Goal: Transaction & Acquisition: Purchase product/service

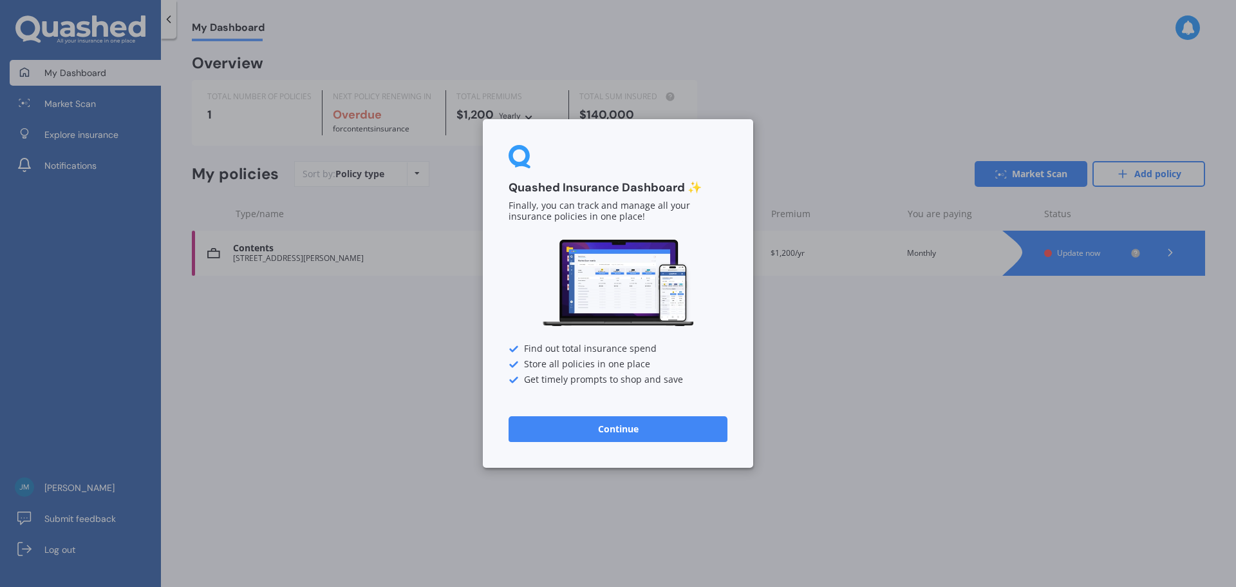
click at [569, 433] on button "Continue" at bounding box center [618, 429] width 219 height 26
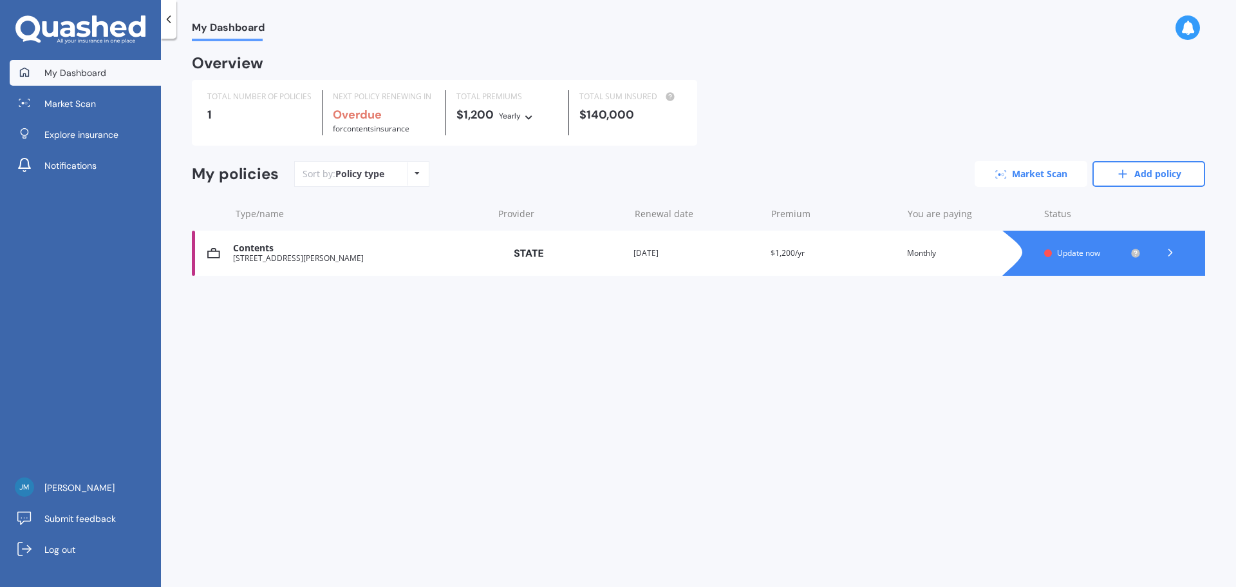
click at [1046, 171] on link "Market Scan" at bounding box center [1031, 174] width 113 height 26
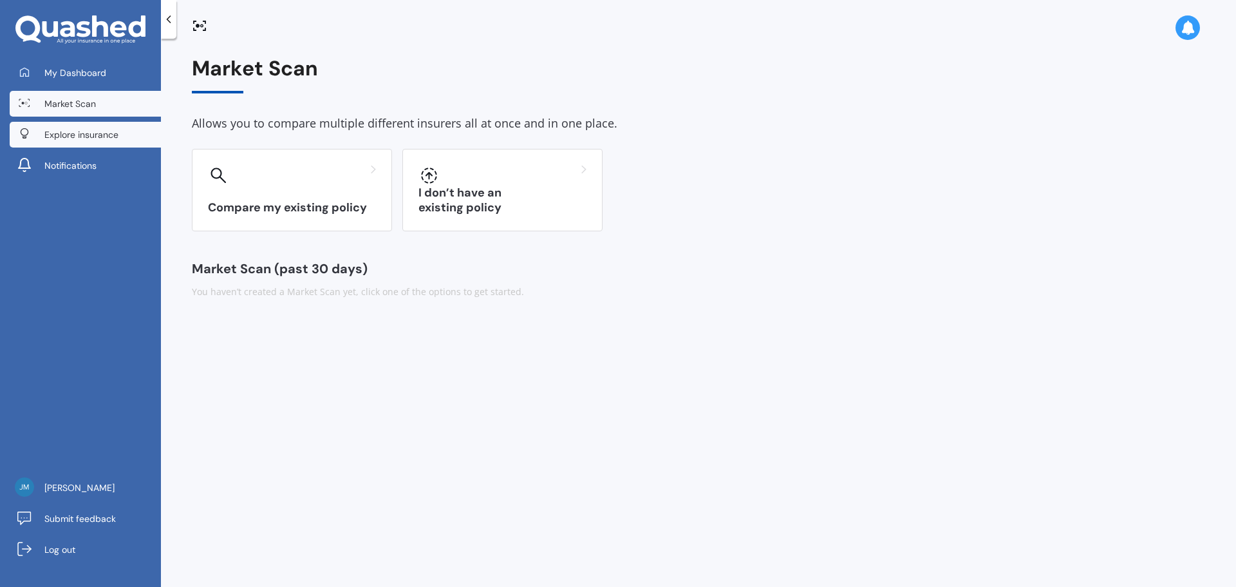
click at [100, 133] on span "Explore insurance" at bounding box center [81, 134] width 74 height 13
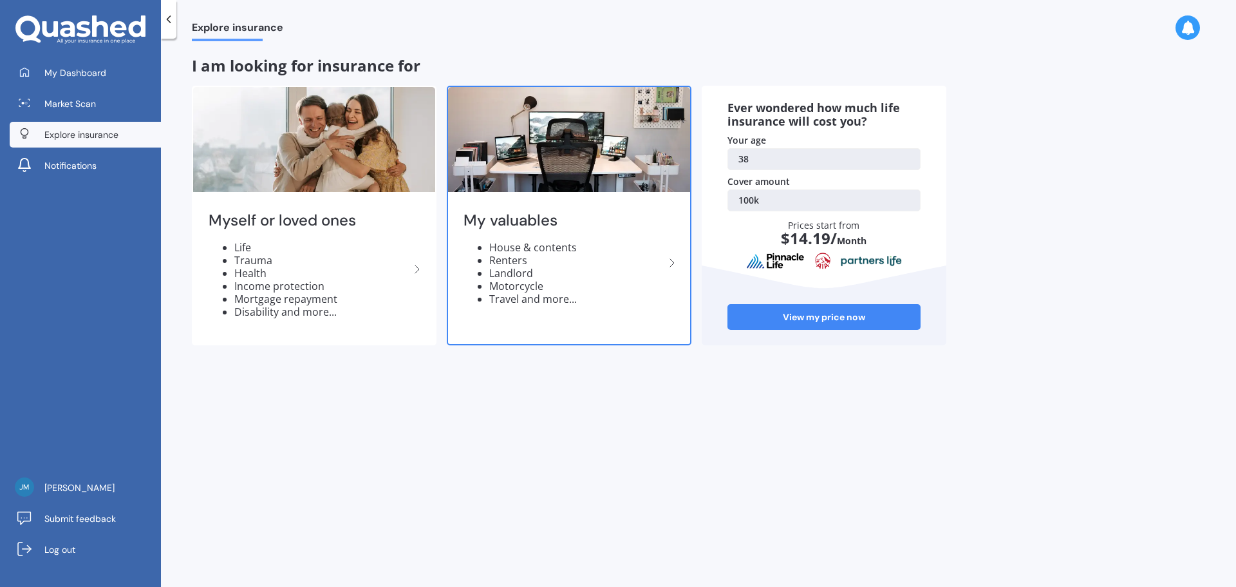
click at [504, 261] on li "Renters" at bounding box center [576, 260] width 175 height 13
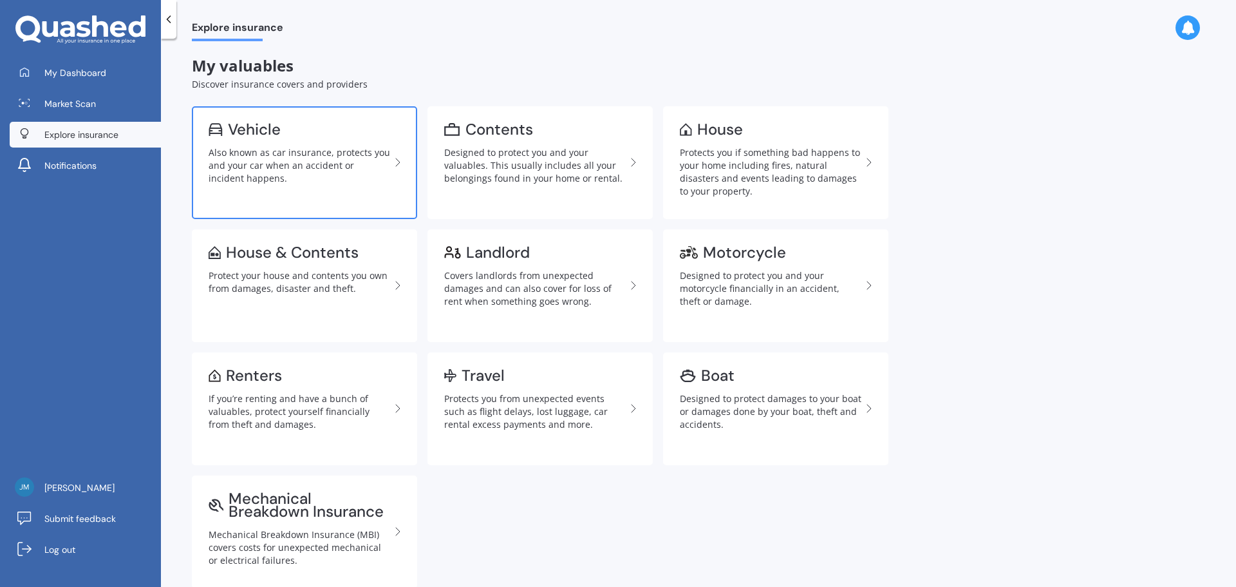
click at [343, 146] on div "Also known as car insurance, protects you and your car when an accident or inci…" at bounding box center [300, 165] width 182 height 39
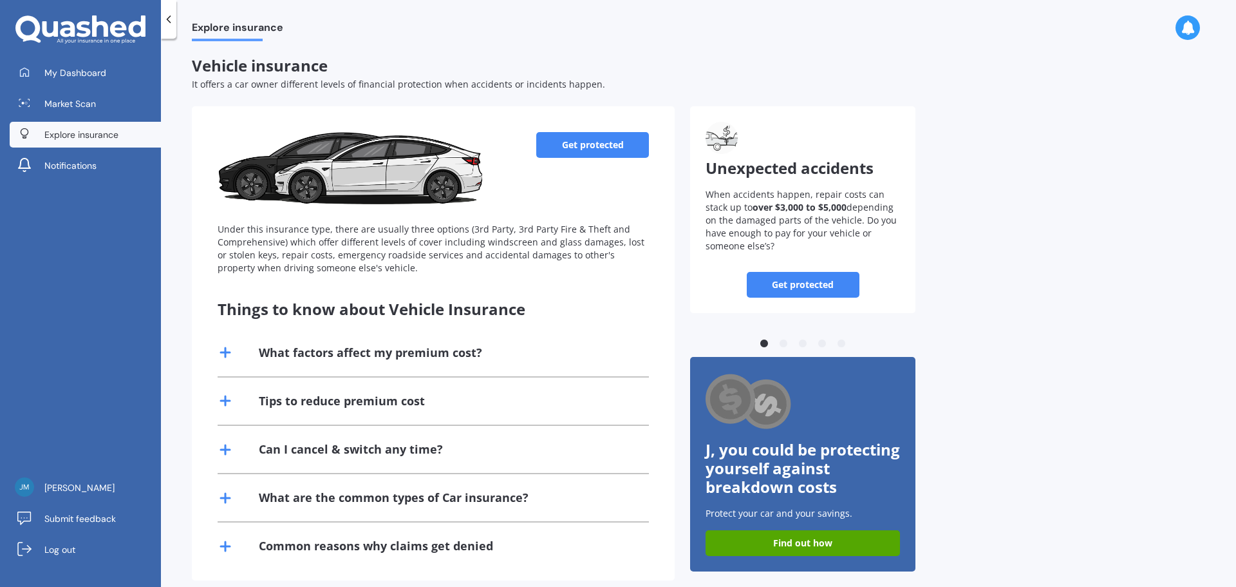
click at [582, 144] on link "Get protected" at bounding box center [592, 145] width 113 height 26
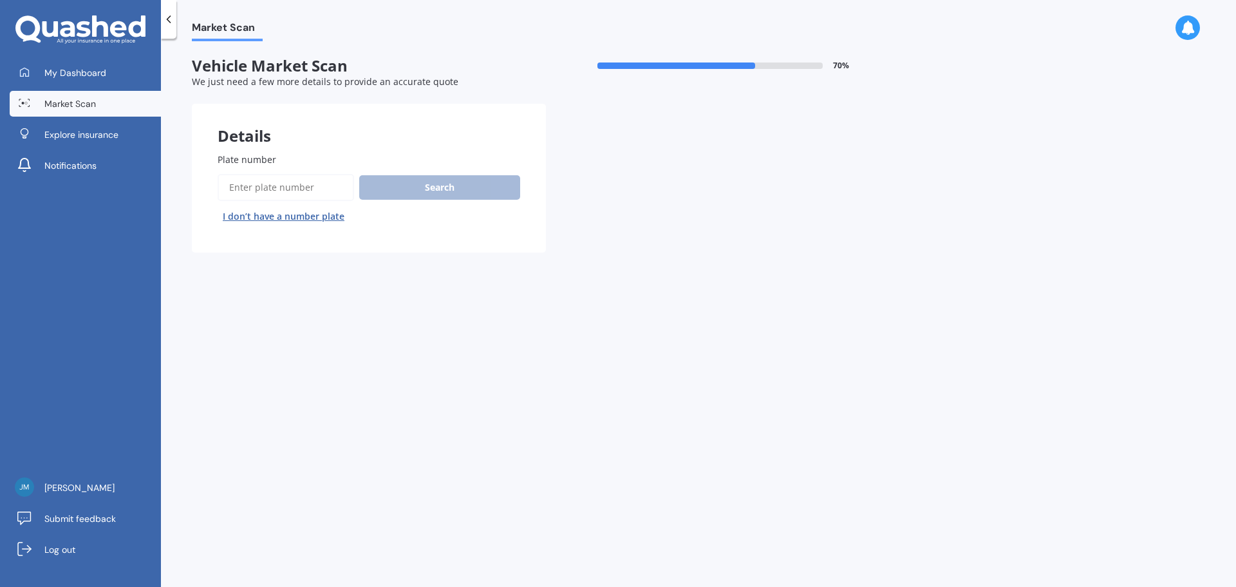
click at [260, 196] on input "Plate number" at bounding box center [286, 187] width 137 height 27
type input "QUC294"
click at [430, 184] on button "Search" at bounding box center [439, 187] width 161 height 24
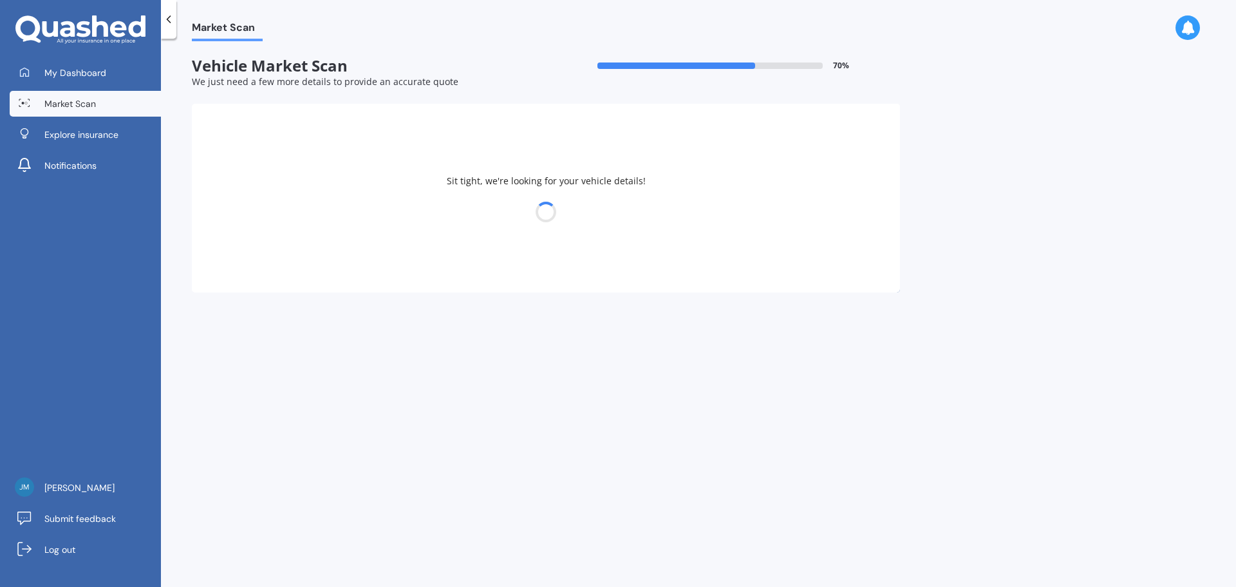
select select "TOYOTA"
select select "ALPHARD"
select select "18"
select select "10"
select select "1986"
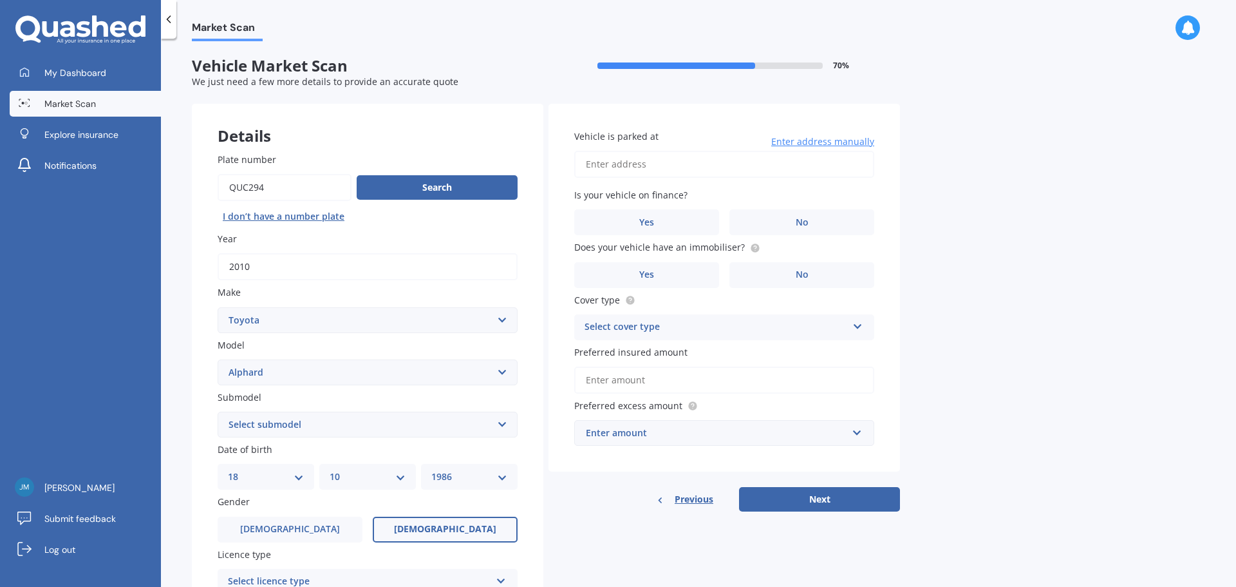
click at [243, 185] on input "Plate number" at bounding box center [285, 187] width 134 height 27
type input "QUG294"
click at [449, 185] on button "Search" at bounding box center [437, 187] width 161 height 24
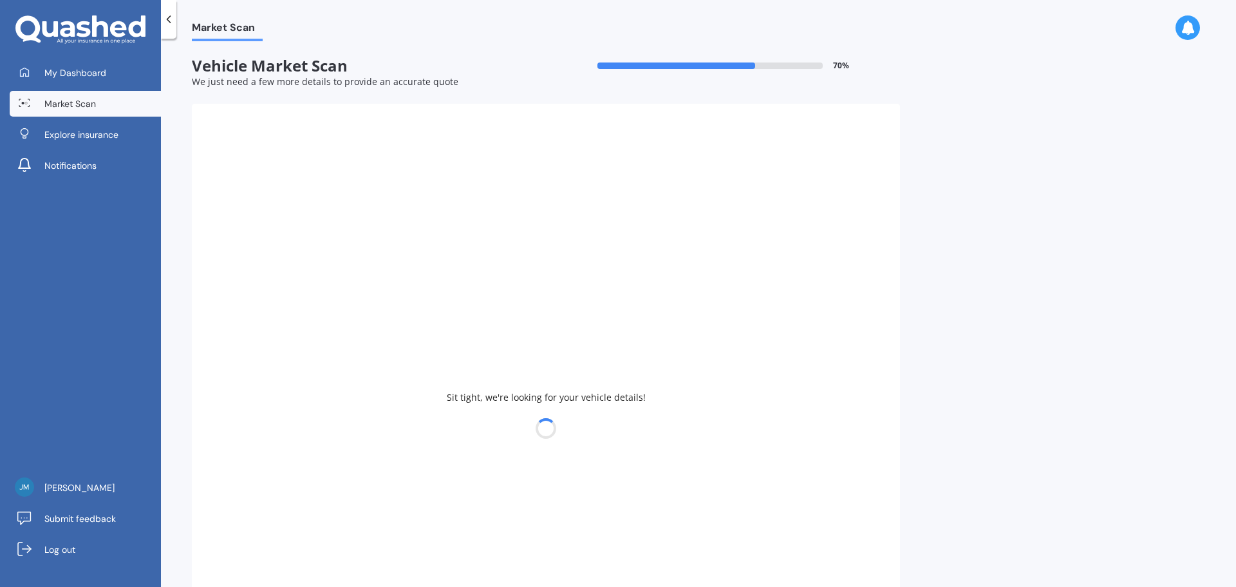
type input "2024"
select select "HYUNDAI"
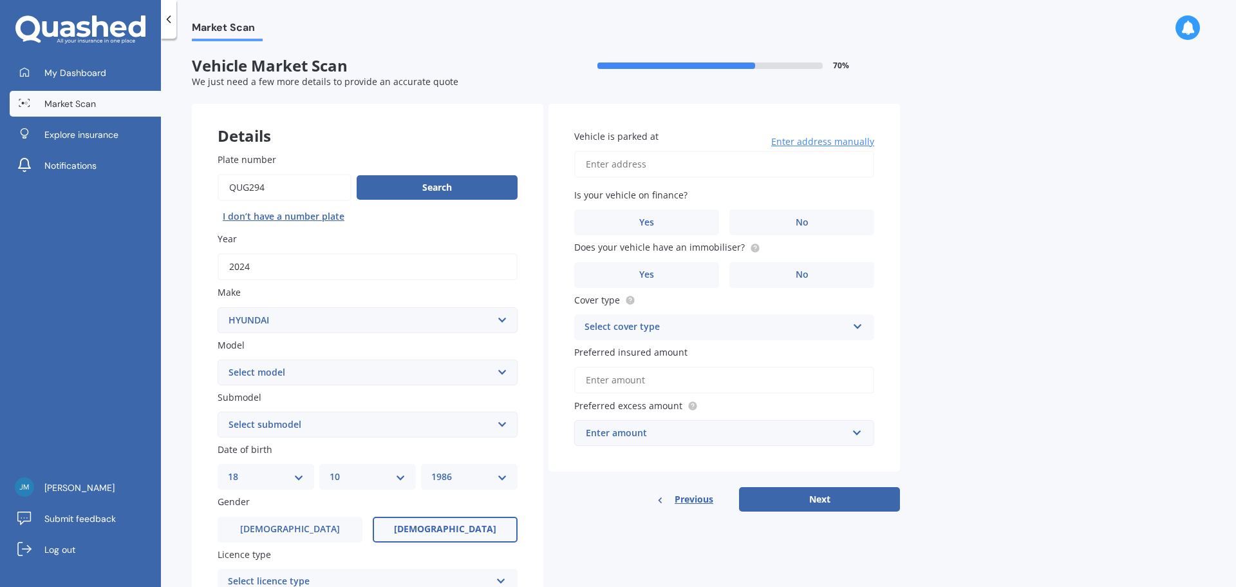
click at [502, 368] on select "Select model Accent Atoz Coupe Elantra Excel FX Coupe [PERSON_NAME] Grandeur H1…" at bounding box center [368, 372] width 300 height 26
select select "[GEOGRAPHIC_DATA]"
click at [218, 359] on select "Select model Accent Atoz Coupe Elantra Excel FX Coupe [PERSON_NAME] Grandeur H1…" at bounding box center [368, 372] width 300 height 26
click at [800, 222] on span "No" at bounding box center [802, 222] width 13 height 11
click at [0, 0] on input "No" at bounding box center [0, 0] width 0 height 0
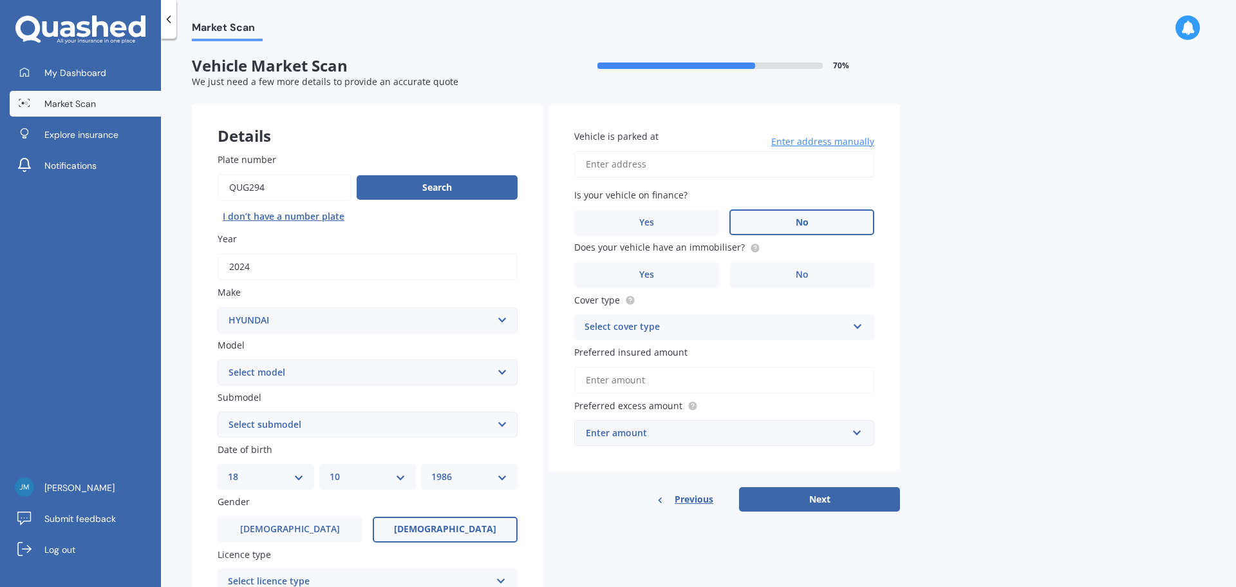
click at [636, 162] on input "Vehicle is parked at" at bounding box center [724, 164] width 300 height 27
type input "[STREET_ADDRESS][PERSON_NAME]"
click at [952, 263] on div "Market Scan Vehicle Market Scan 70 % We just need a few more details to provide…" at bounding box center [698, 315] width 1075 height 548
click at [802, 269] on span "No" at bounding box center [802, 274] width 13 height 11
click at [0, 0] on input "No" at bounding box center [0, 0] width 0 height 0
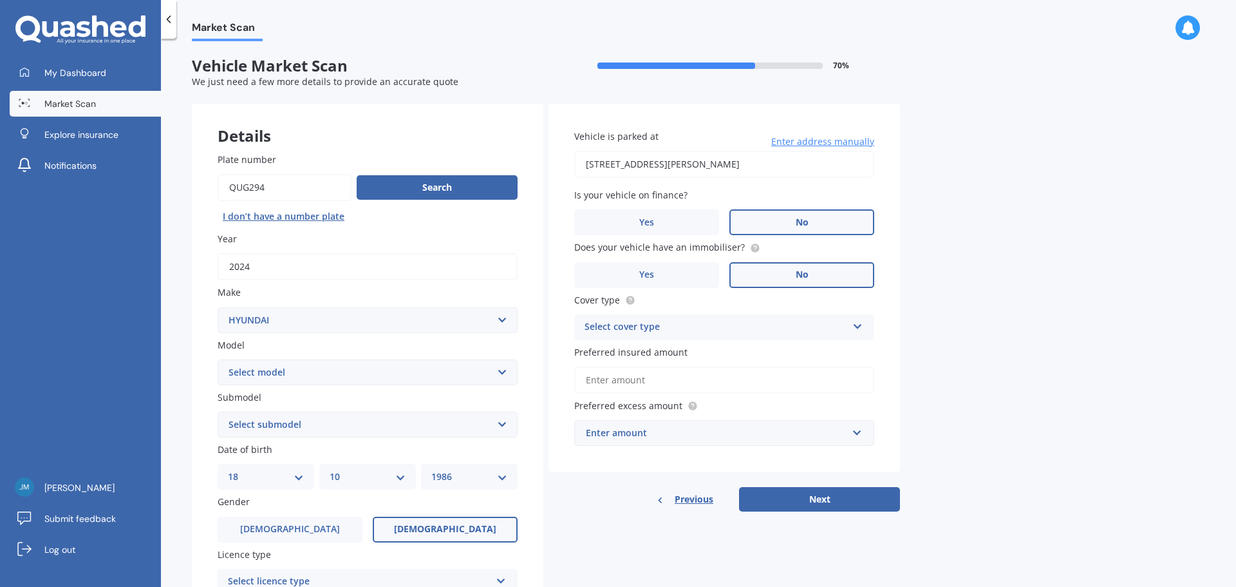
click at [666, 324] on div "Select cover type" at bounding box center [716, 326] width 263 height 15
click at [651, 352] on span "Comprehensive" at bounding box center [619, 352] width 68 height 12
click at [648, 377] on input "Preferred insured amount" at bounding box center [724, 379] width 300 height 27
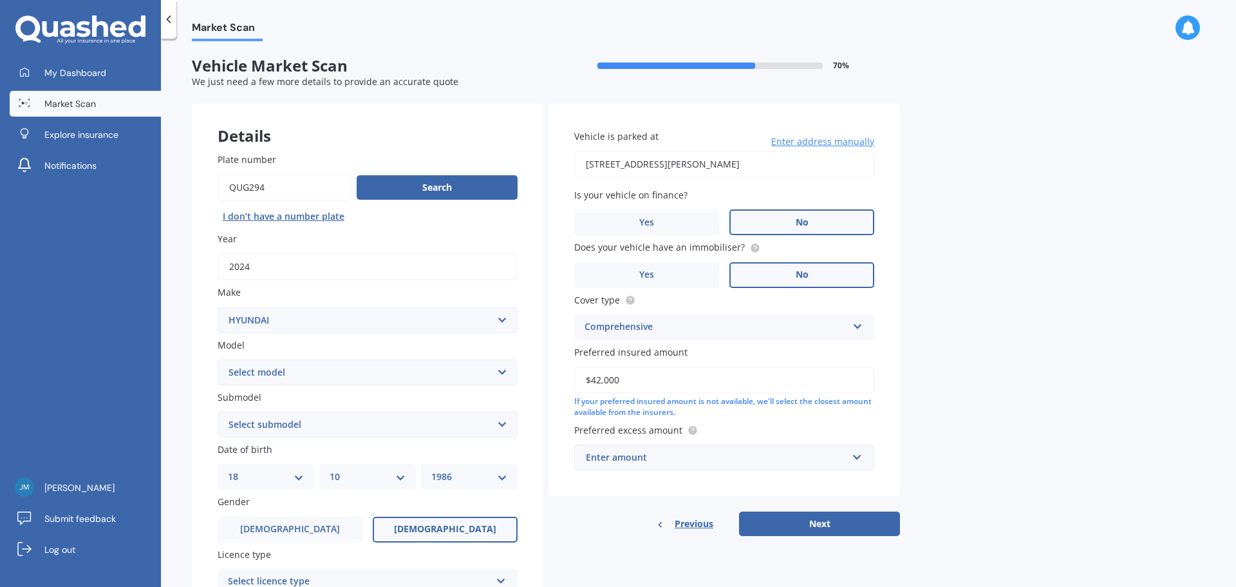
type input "$42,000"
click at [650, 425] on span "Preferred excess amount" at bounding box center [628, 430] width 108 height 12
click at [642, 454] on div "Enter amount" at bounding box center [716, 457] width 261 height 14
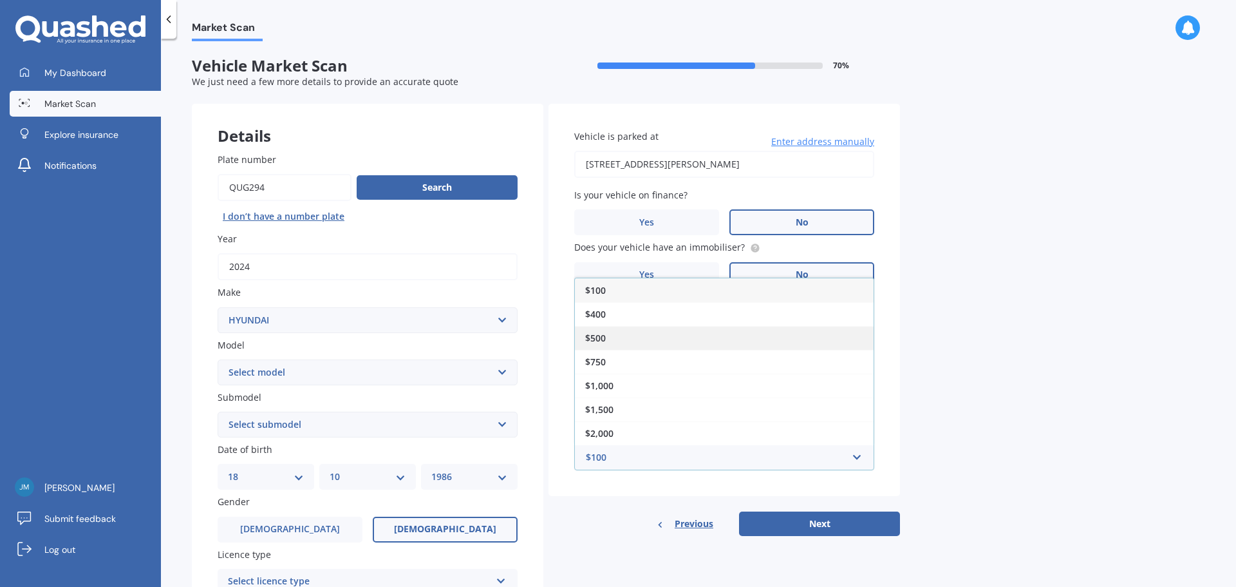
click at [603, 335] on span "$500" at bounding box center [595, 338] width 21 height 12
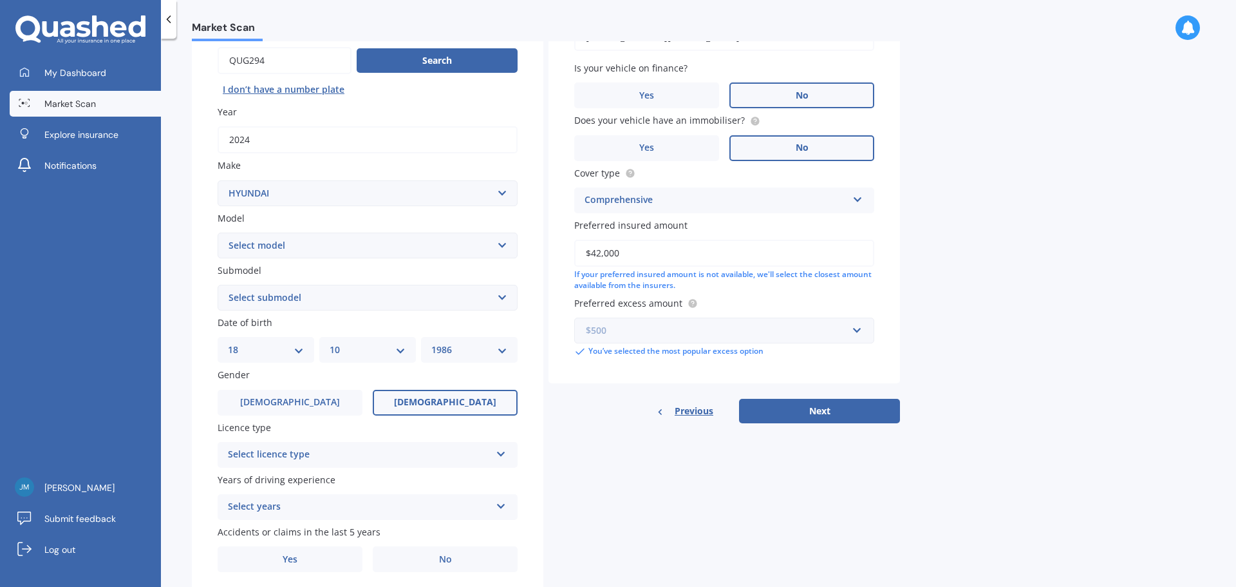
scroll to position [171, 0]
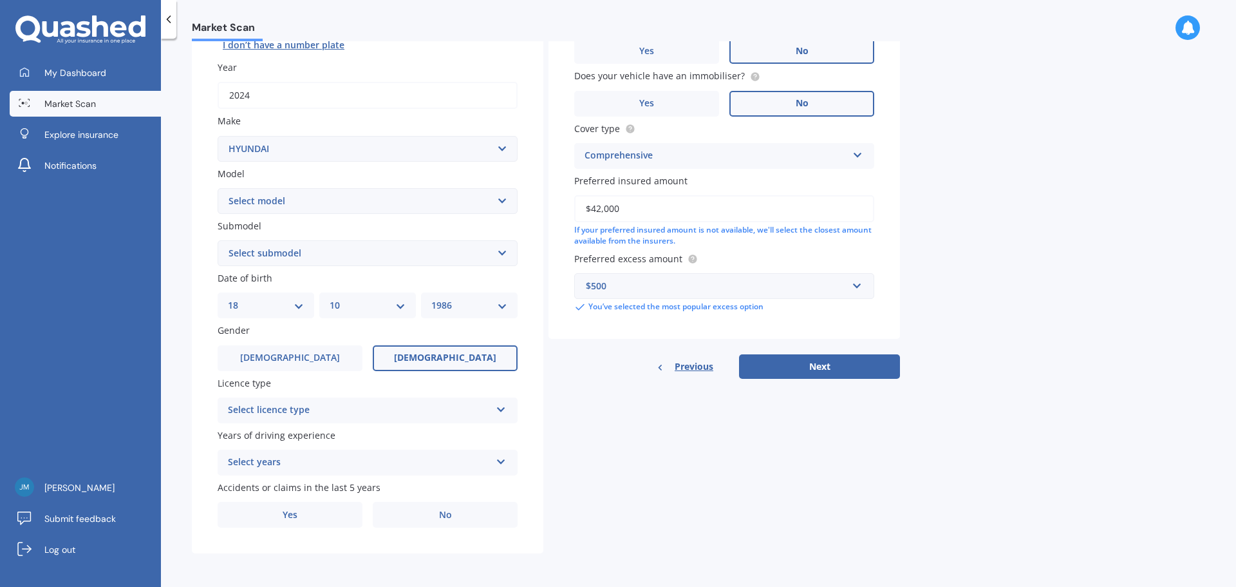
click at [318, 436] on span "Years of driving experience" at bounding box center [277, 435] width 118 height 12
click at [504, 411] on icon at bounding box center [501, 406] width 11 height 9
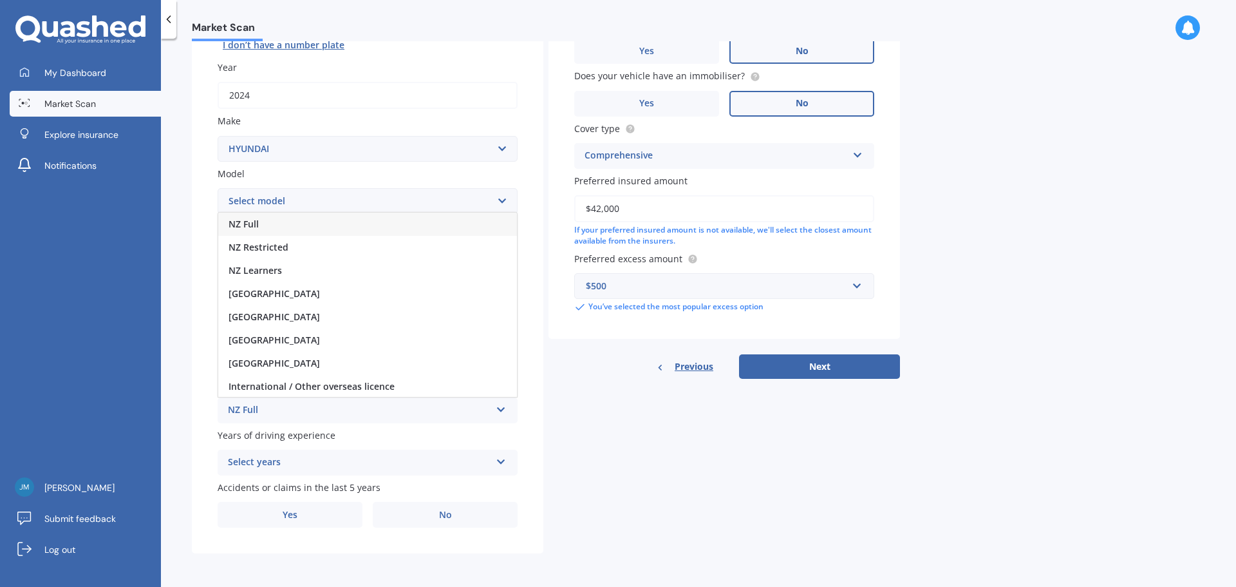
click at [388, 223] on div "NZ Full" at bounding box center [367, 224] width 299 height 23
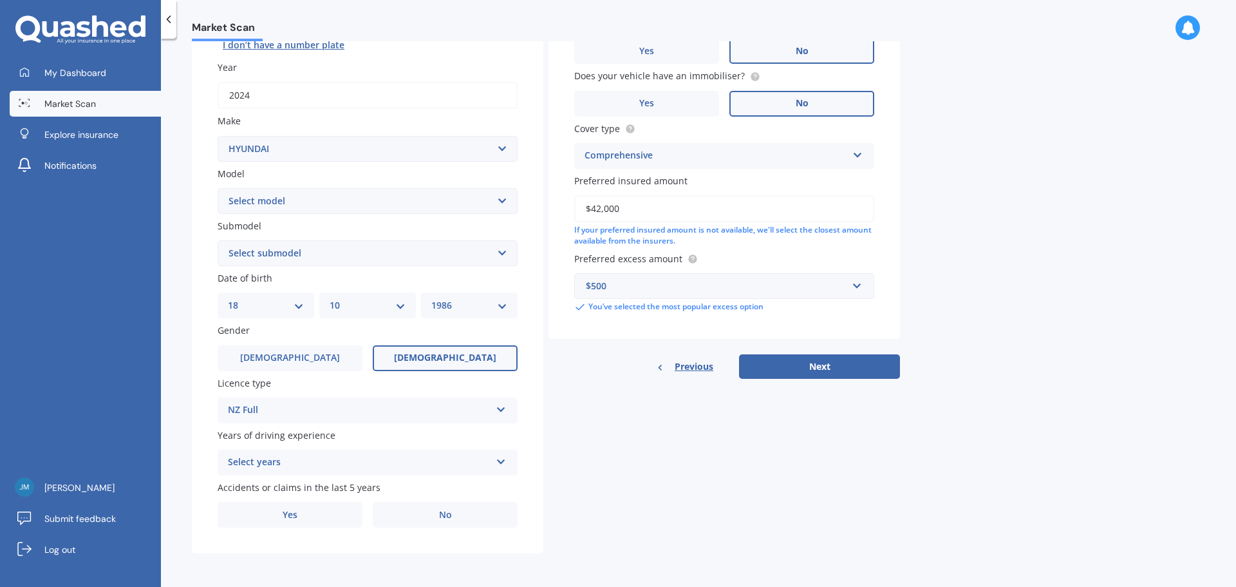
click at [507, 457] on div "Select years 5 or more years 4 years 3 years 2 years 1 year" at bounding box center [368, 462] width 300 height 26
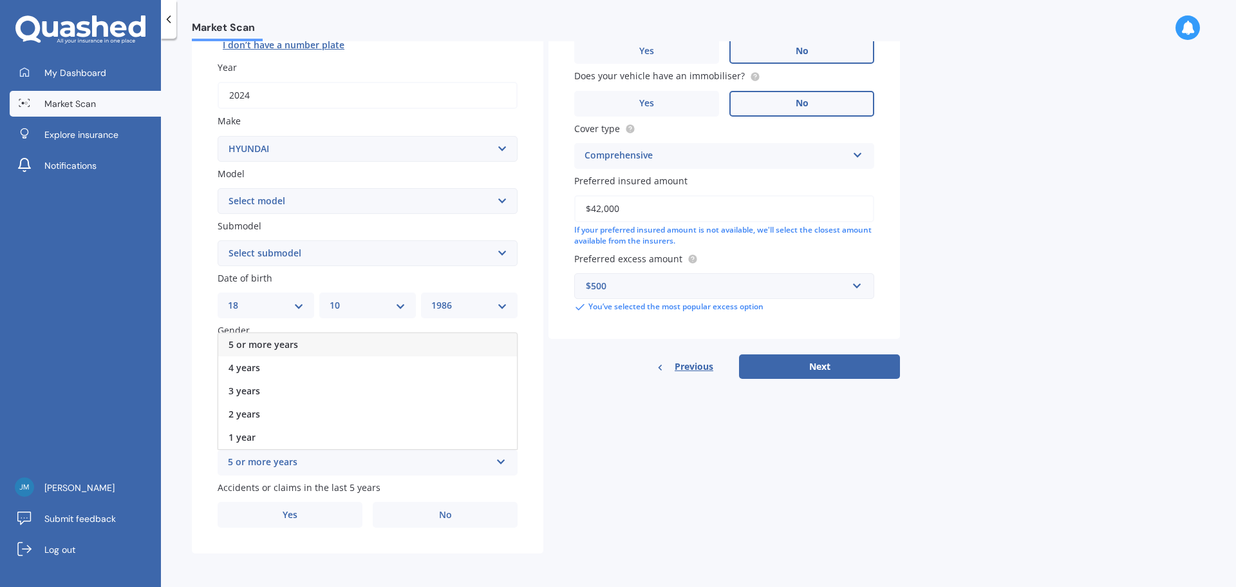
click at [471, 342] on div "5 or more years" at bounding box center [367, 344] width 299 height 23
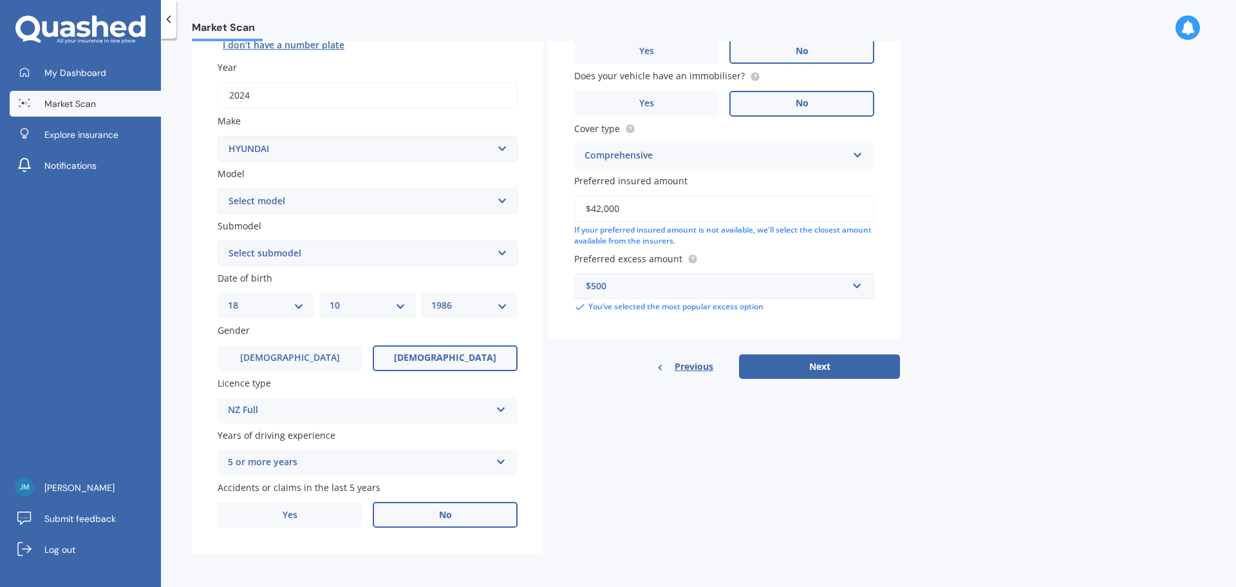
click at [451, 521] on label "No" at bounding box center [445, 515] width 145 height 26
click at [0, 0] on input "No" at bounding box center [0, 0] width 0 height 0
click at [846, 368] on button "Next" at bounding box center [819, 366] width 161 height 24
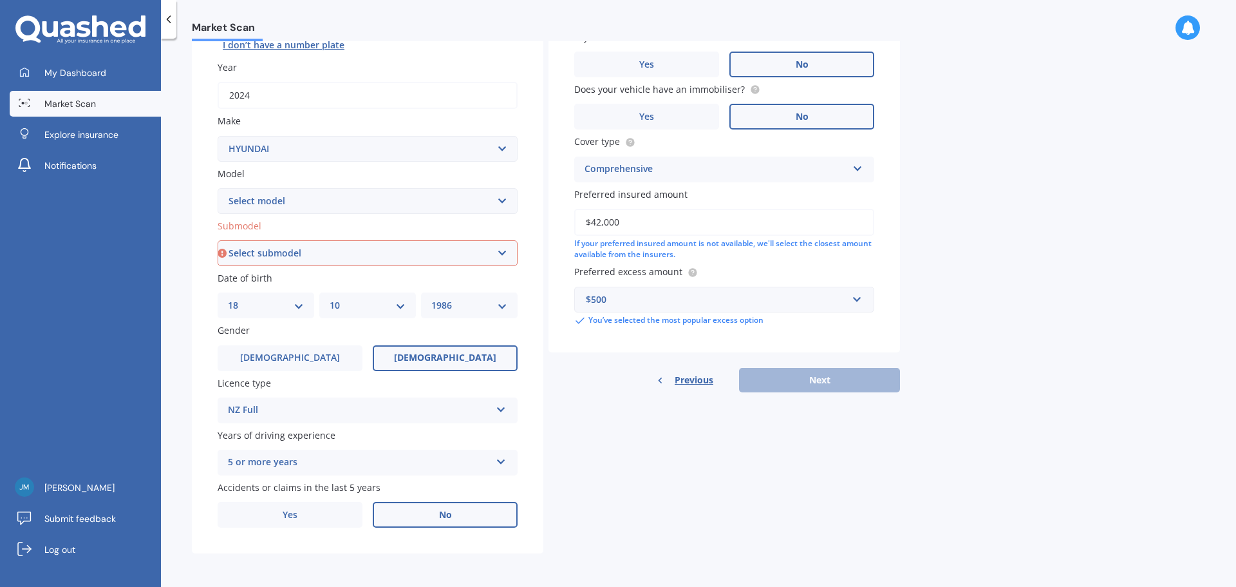
click at [473, 247] on select "Select submodel 1.6 Turbo Elite 2.0 4WD CRDi Turbo Diesel A4 2.0 4WD Petrol A4 …" at bounding box center [368, 253] width 300 height 26
select select "2.0 CITY 2WD PETROL"
click at [218, 240] on select "Select submodel 1.6 Turbo Elite 2.0 4WD CRDi Turbo Diesel A4 2.0 4WD Petrol A4 …" at bounding box center [368, 253] width 300 height 26
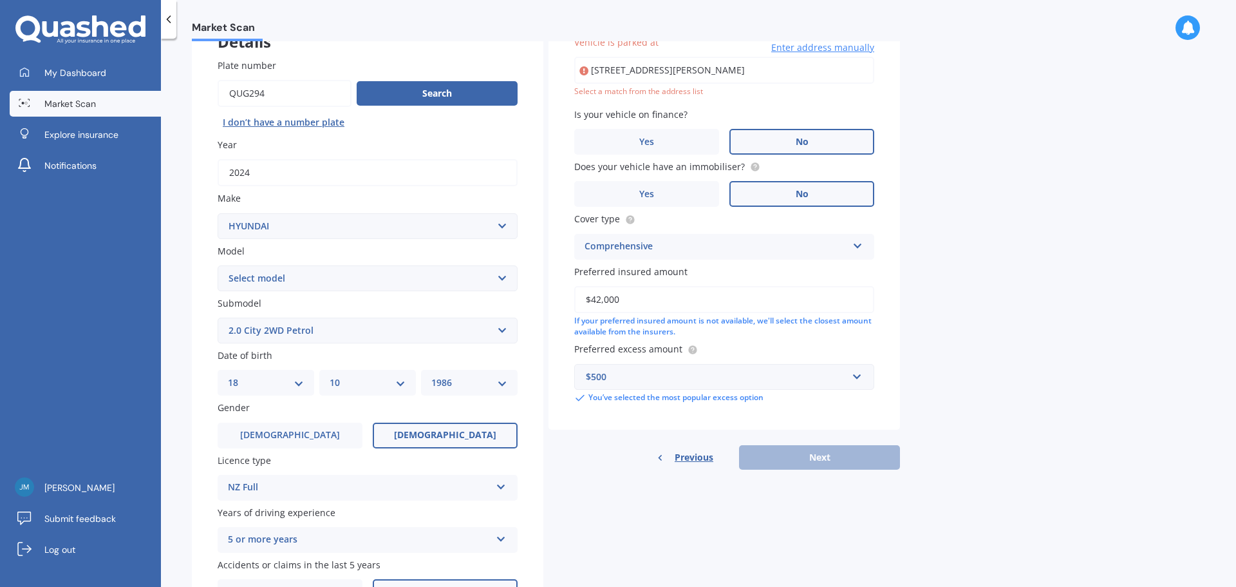
scroll to position [88, 0]
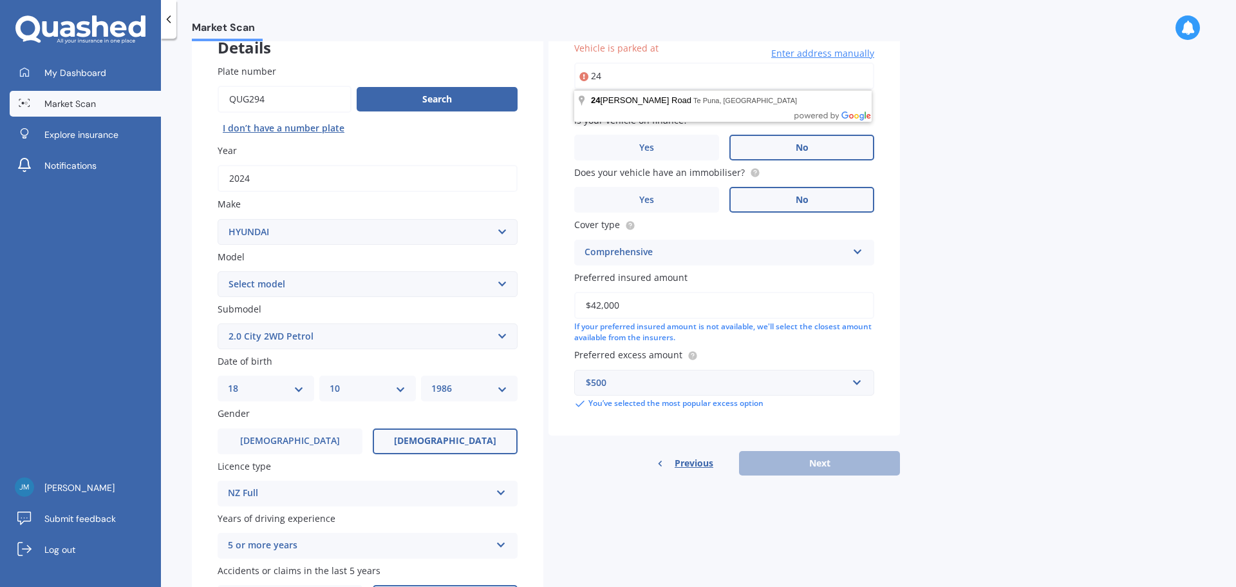
type input "2"
type input "[STREET_ADDRESS][PERSON_NAME]"
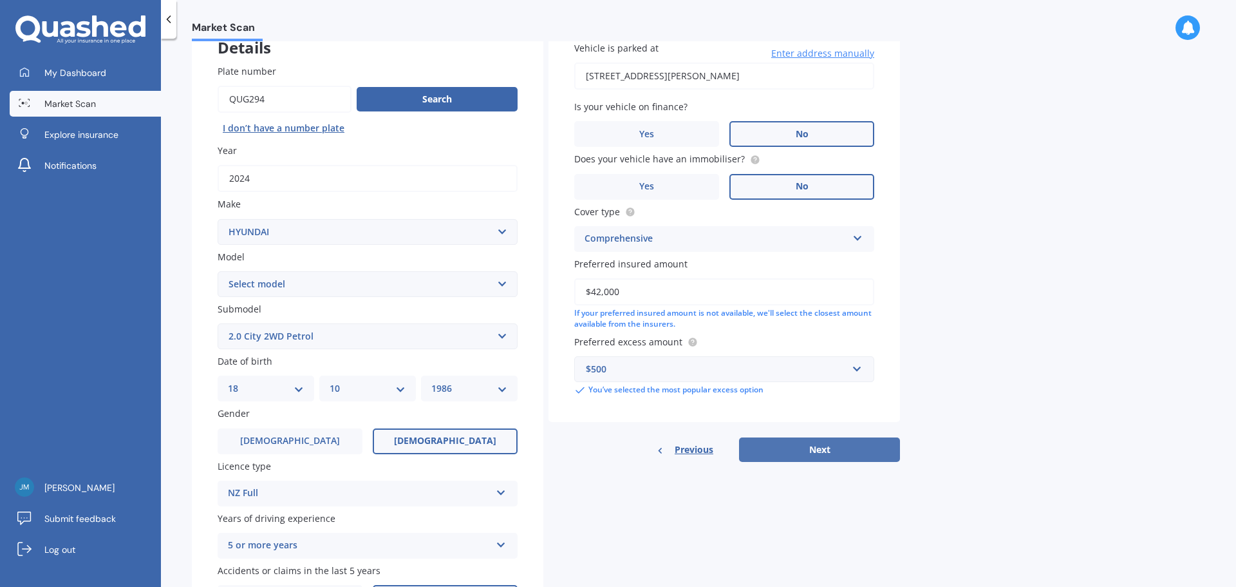
click at [824, 454] on button "Next" at bounding box center [819, 449] width 161 height 24
select select "18"
select select "10"
select select "1986"
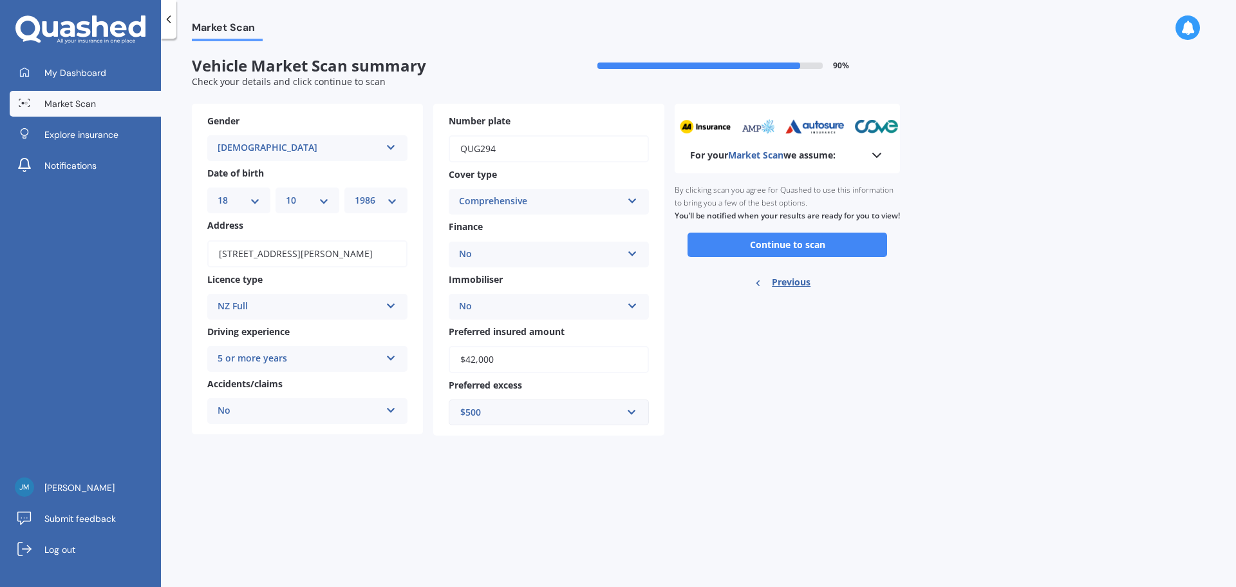
scroll to position [0, 0]
click at [855, 257] on button "Continue to scan" at bounding box center [788, 244] width 200 height 24
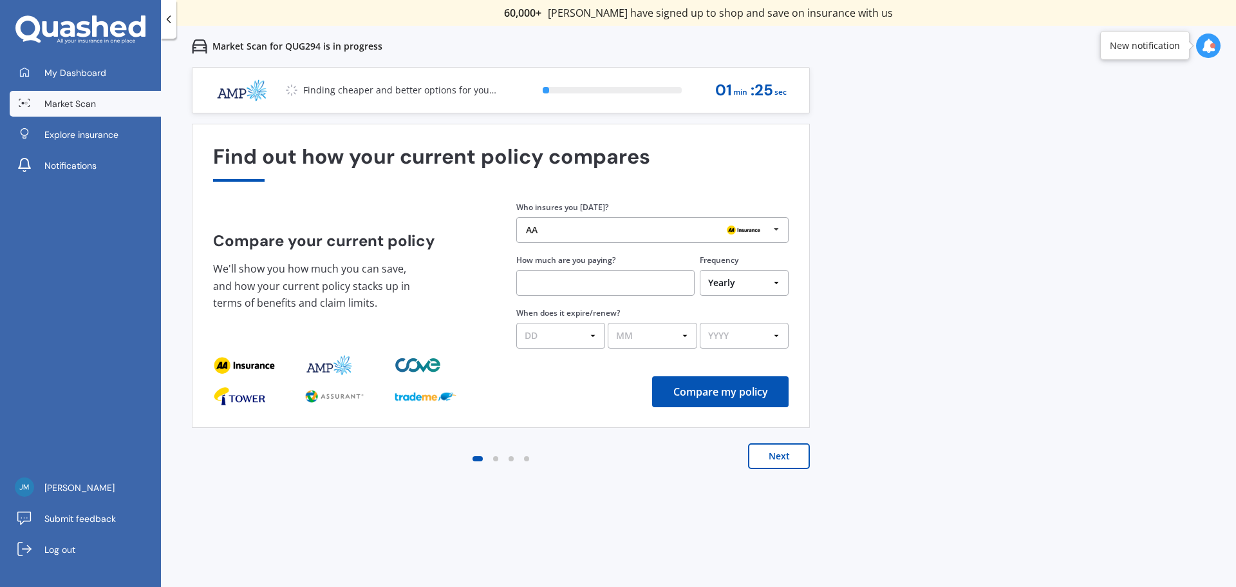
click at [788, 460] on button "Next" at bounding box center [779, 456] width 62 height 26
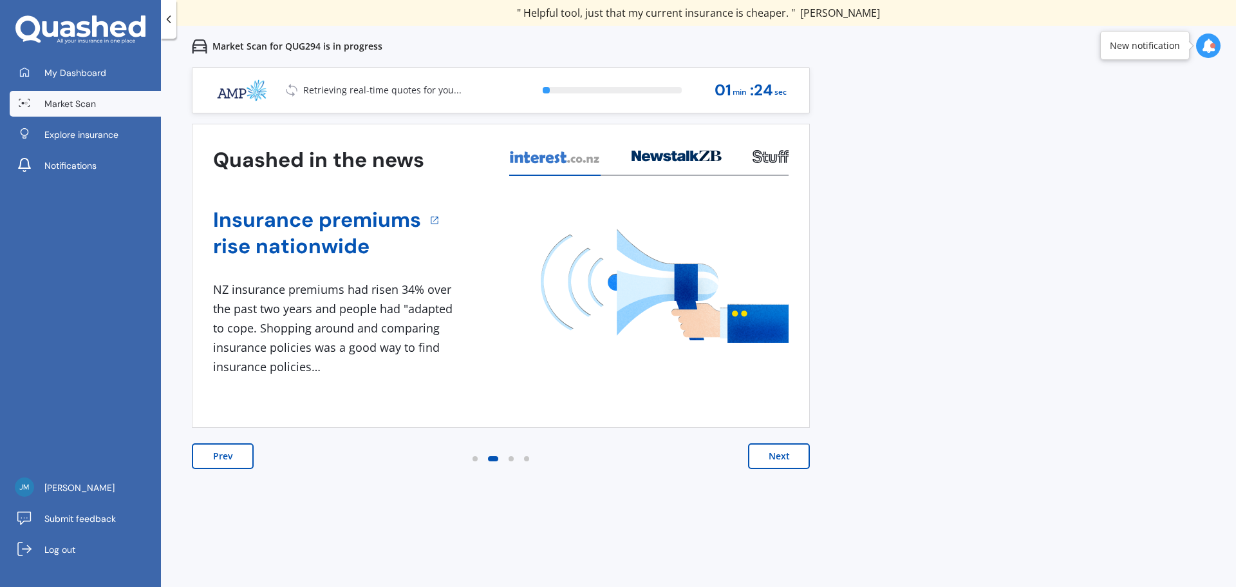
click at [788, 460] on button "Next" at bounding box center [779, 456] width 62 height 26
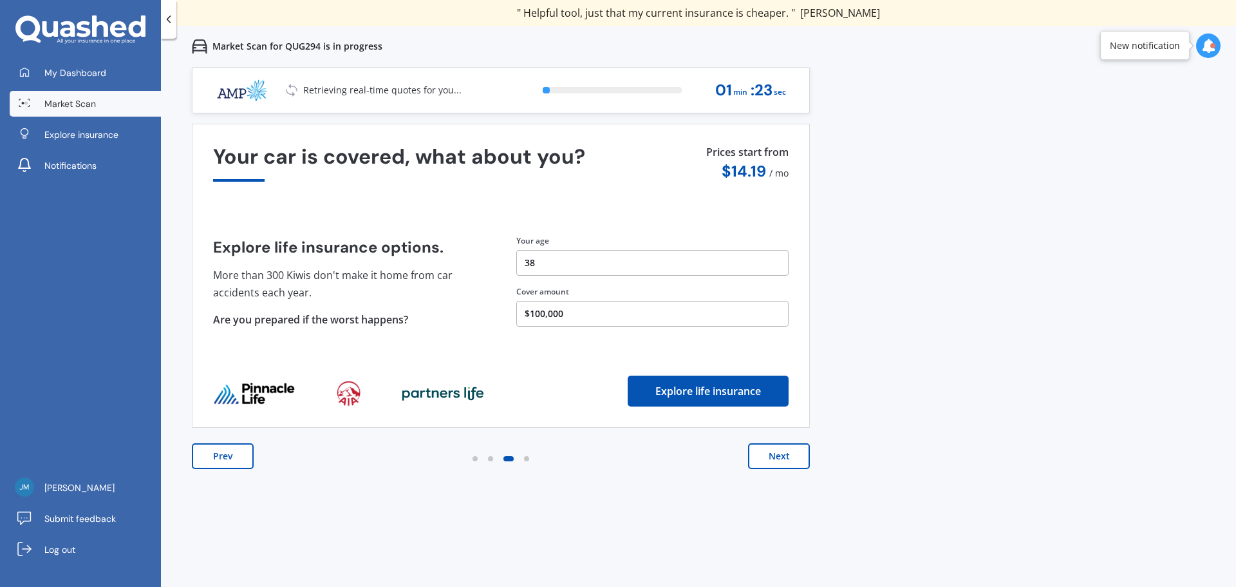
click at [788, 460] on button "Next" at bounding box center [779, 456] width 62 height 26
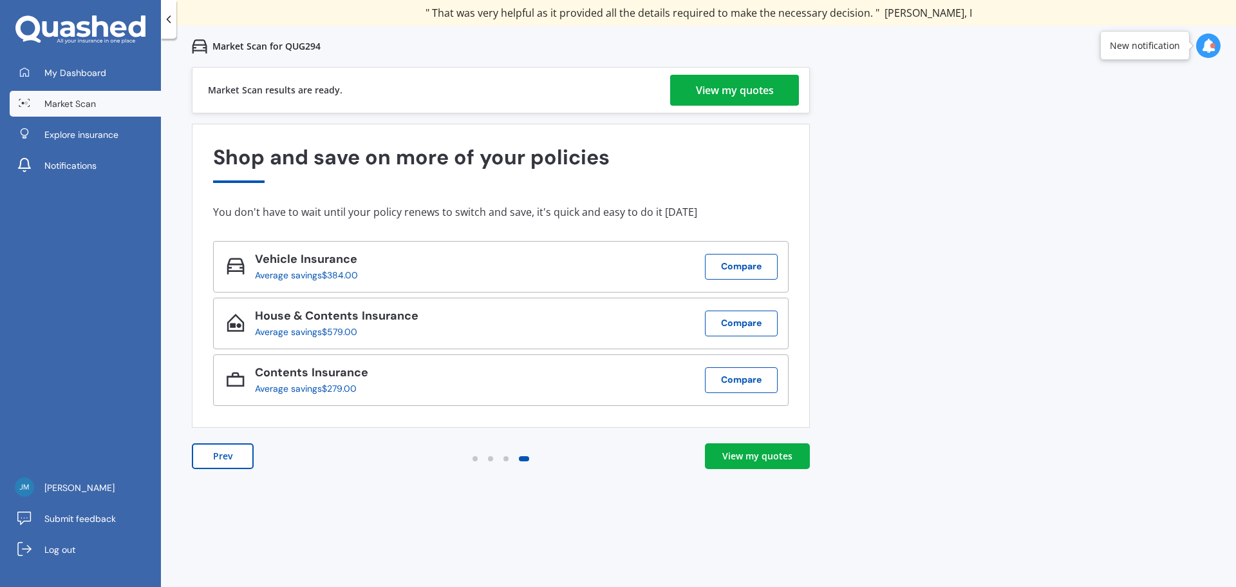
click at [759, 89] on div "View my quotes" at bounding box center [735, 90] width 78 height 31
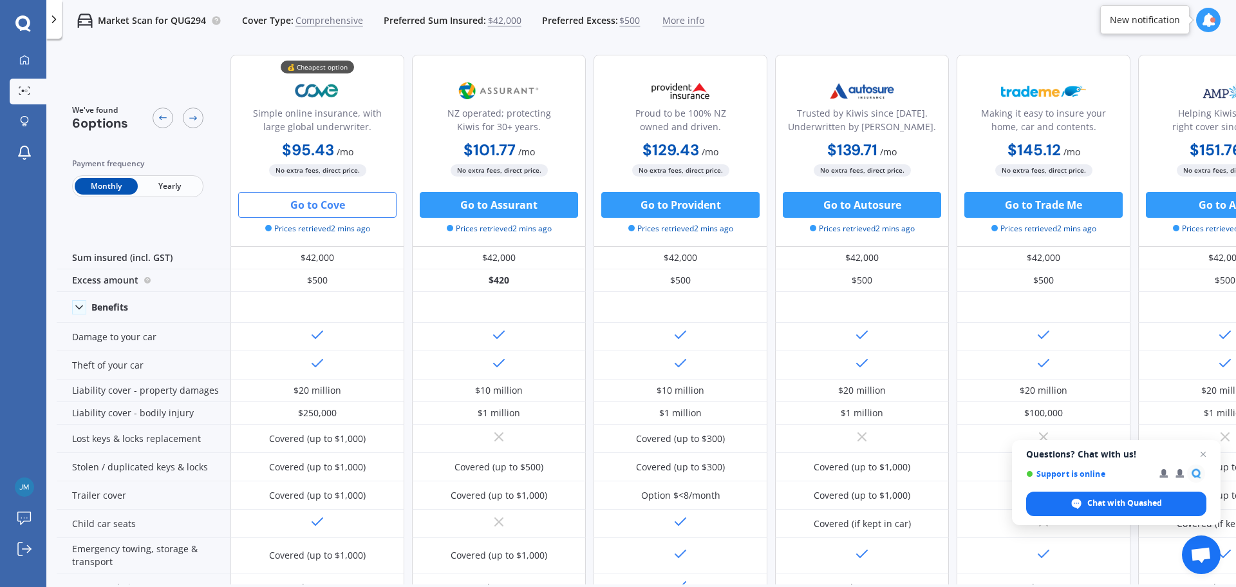
click at [315, 207] on button "Go to Cove" at bounding box center [317, 205] width 158 height 26
